Goal: Task Accomplishment & Management: Use online tool/utility

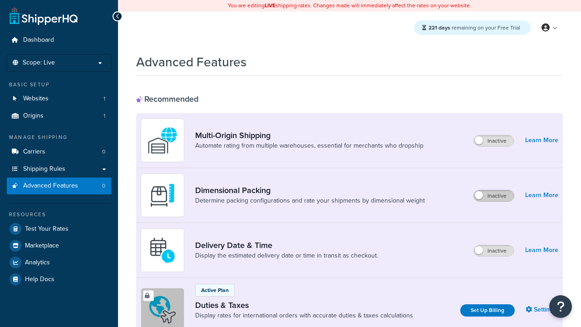
click at [494, 196] on label "Inactive" at bounding box center [494, 195] width 40 height 11
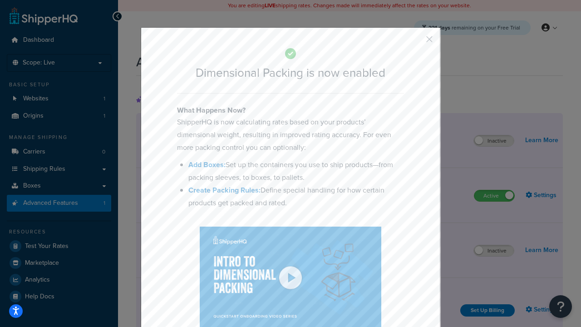
click at [416, 42] on button "button" at bounding box center [416, 42] width 2 height 2
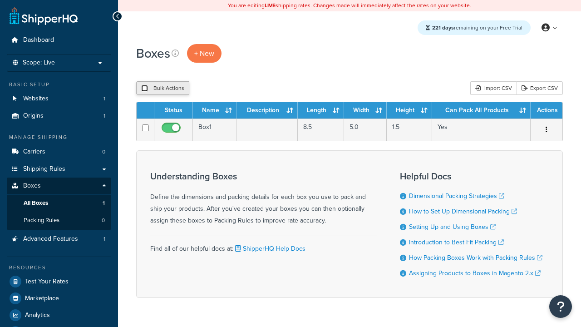
click at [144, 89] on input "checkbox" at bounding box center [144, 88] width 7 height 7
checkbox input "true"
click at [244, 89] on button "Delete" at bounding box center [242, 88] width 31 height 14
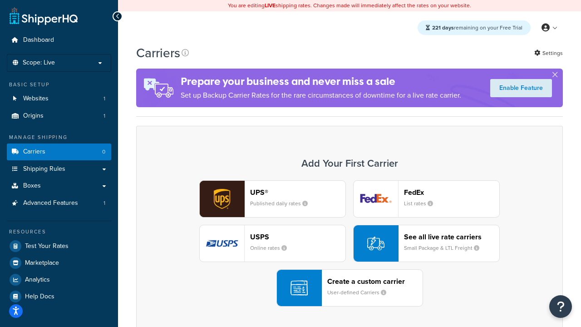
click at [350, 243] on div "UPS® Published daily rates FedEx List rates USPS Online rates See all live rate…" at bounding box center [350, 243] width 408 height 126
click at [452, 192] on header "FedEx" at bounding box center [451, 192] width 95 height 9
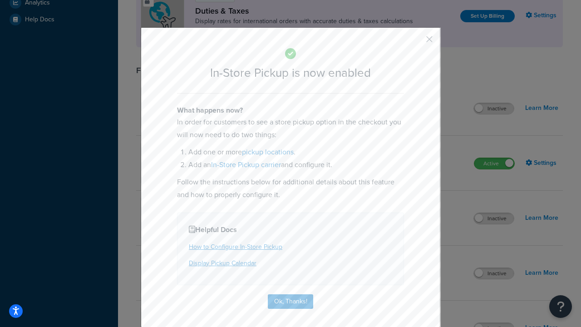
click at [416, 42] on button "button" at bounding box center [416, 42] width 2 height 2
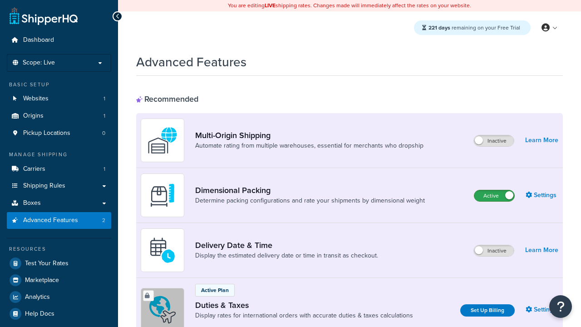
click at [495, 196] on label "Active" at bounding box center [495, 195] width 40 height 11
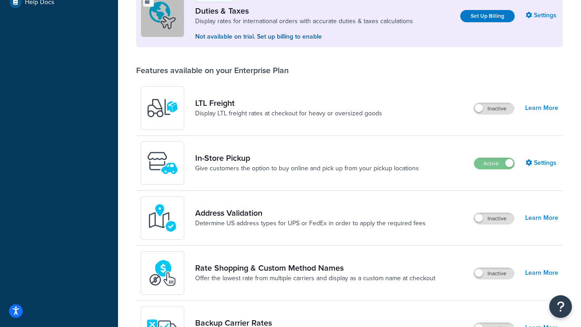
scroll to position [277, 0]
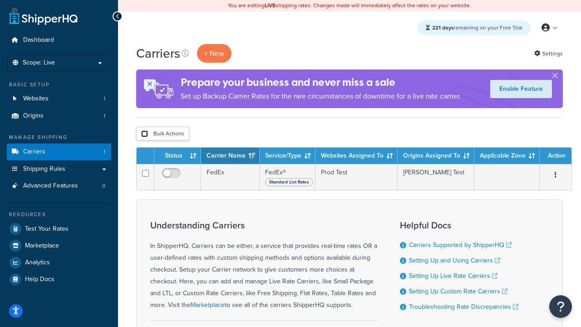
click at [144, 134] on input "checkbox" at bounding box center [144, 133] width 7 height 7
checkbox input "true"
click at [0, 0] on button "Delete" at bounding box center [0, 0] width 0 height 0
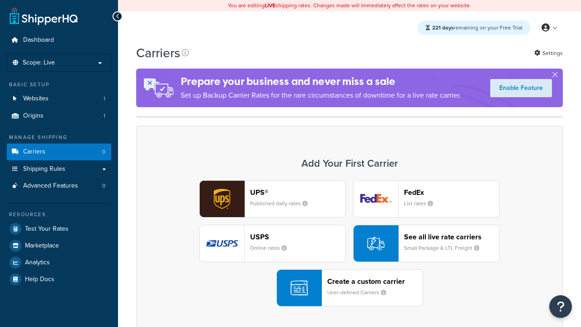
scroll to position [180, 0]
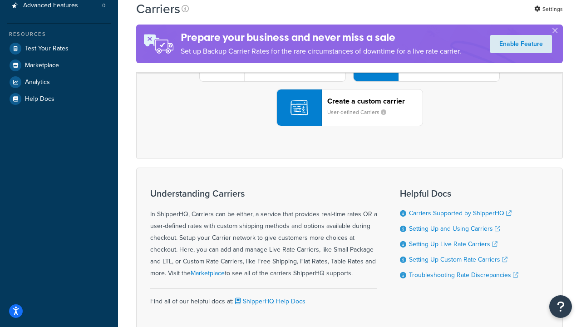
click at [350, 126] on div "UPS® Published daily rates FedEx List rates USPS Online rates See all live rate…" at bounding box center [350, 63] width 408 height 126
click at [350, 119] on div "Create a custom carrier User-defined Carriers" at bounding box center [374, 108] width 95 height 22
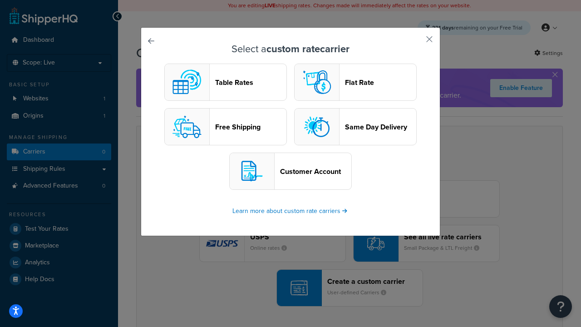
click at [226, 82] on header "Table Rates" at bounding box center [250, 82] width 71 height 9
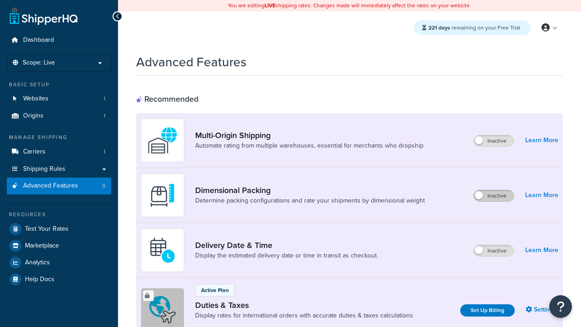
click at [494, 196] on label "Inactive" at bounding box center [494, 195] width 40 height 11
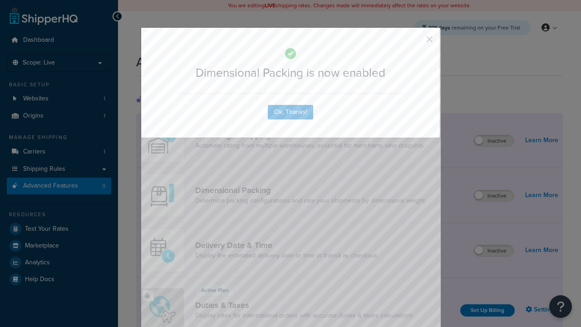
click at [416, 42] on button "button" at bounding box center [416, 42] width 2 height 2
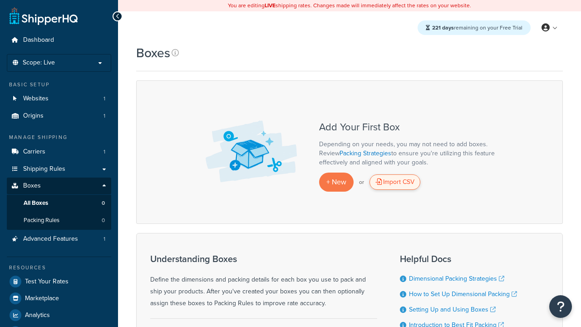
click at [395, 182] on div "Import CSV" at bounding box center [395, 181] width 51 height 15
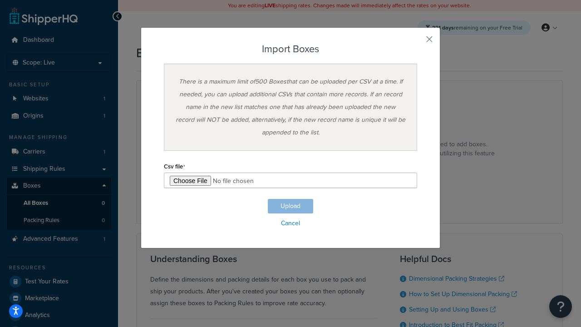
click at [291, 49] on h3 "Import Boxes" at bounding box center [290, 49] width 253 height 11
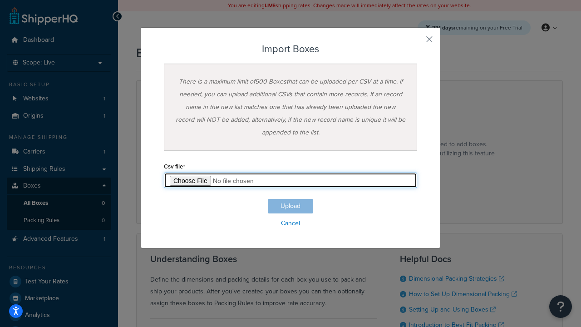
click at [291, 180] on input "file" at bounding box center [290, 180] width 253 height 15
type input "C:\fakepath\importBoxesSuccess.csv"
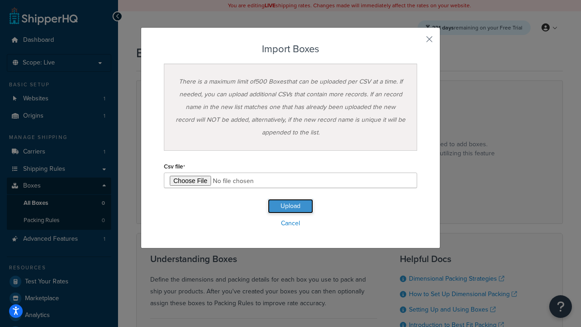
click at [291, 206] on button "Upload" at bounding box center [290, 206] width 45 height 15
